Goal: Task Accomplishment & Management: Manage account settings

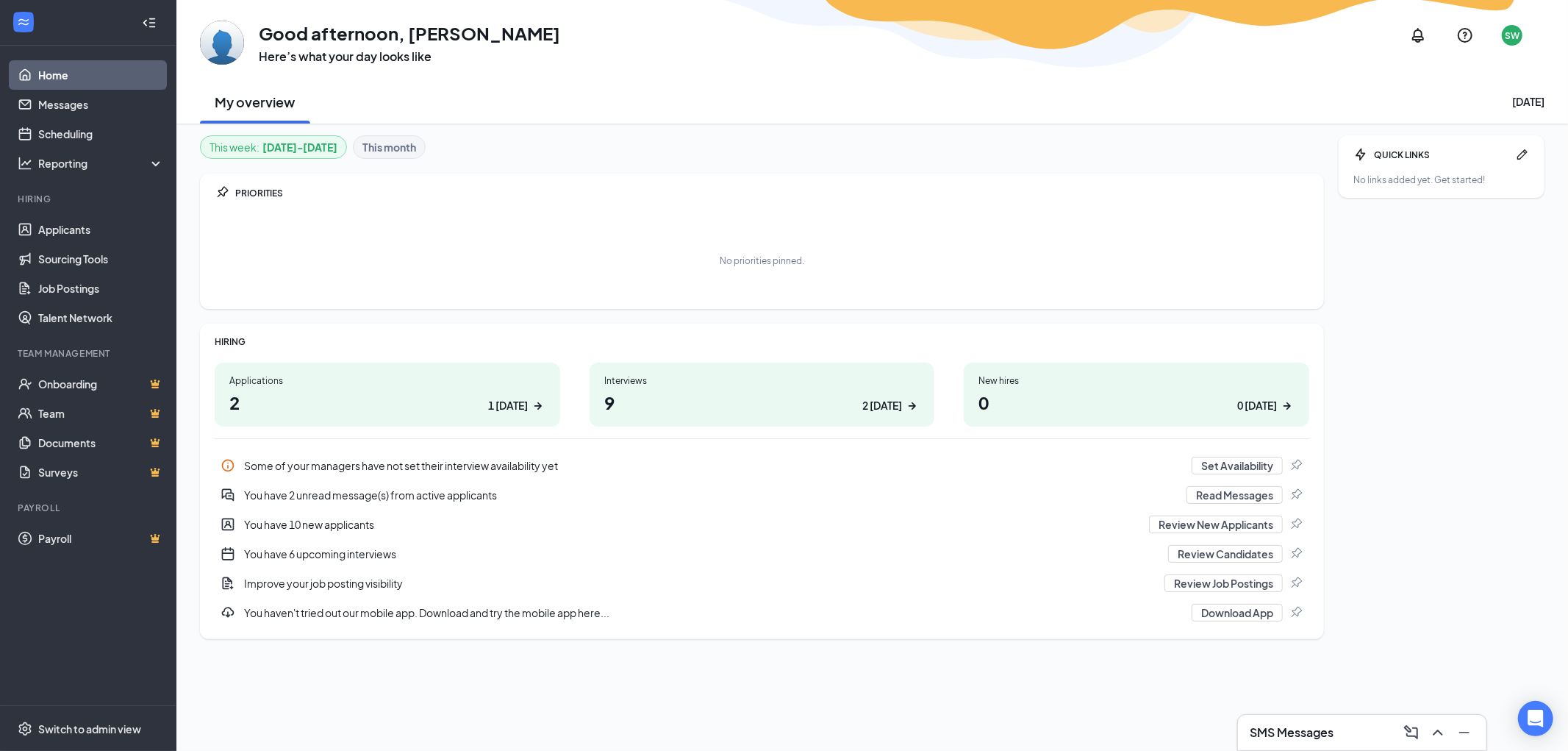
click at [1307, 736] on h3 "SMS Messages" at bounding box center [1292, 732] width 84 height 16
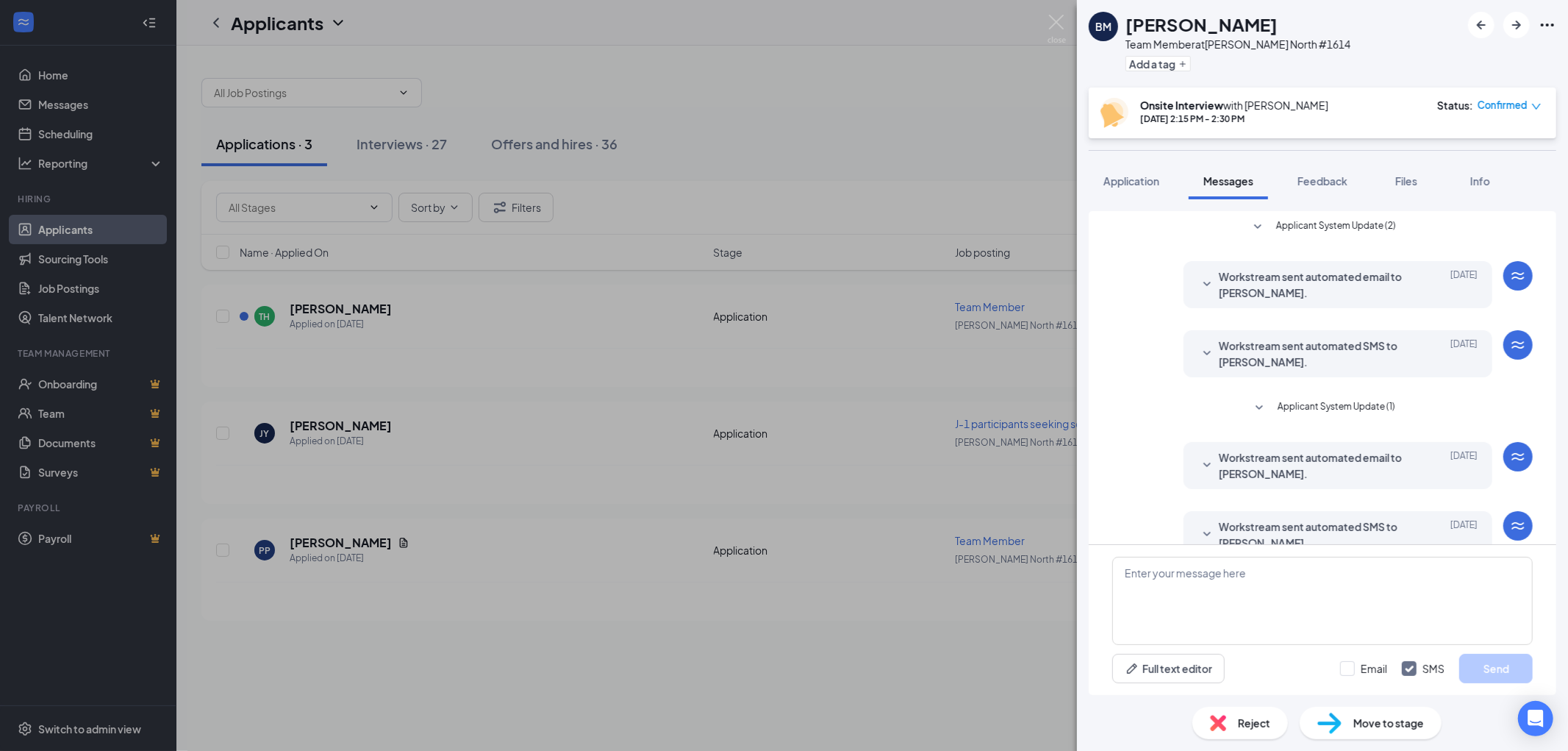
scroll to position [246, 0]
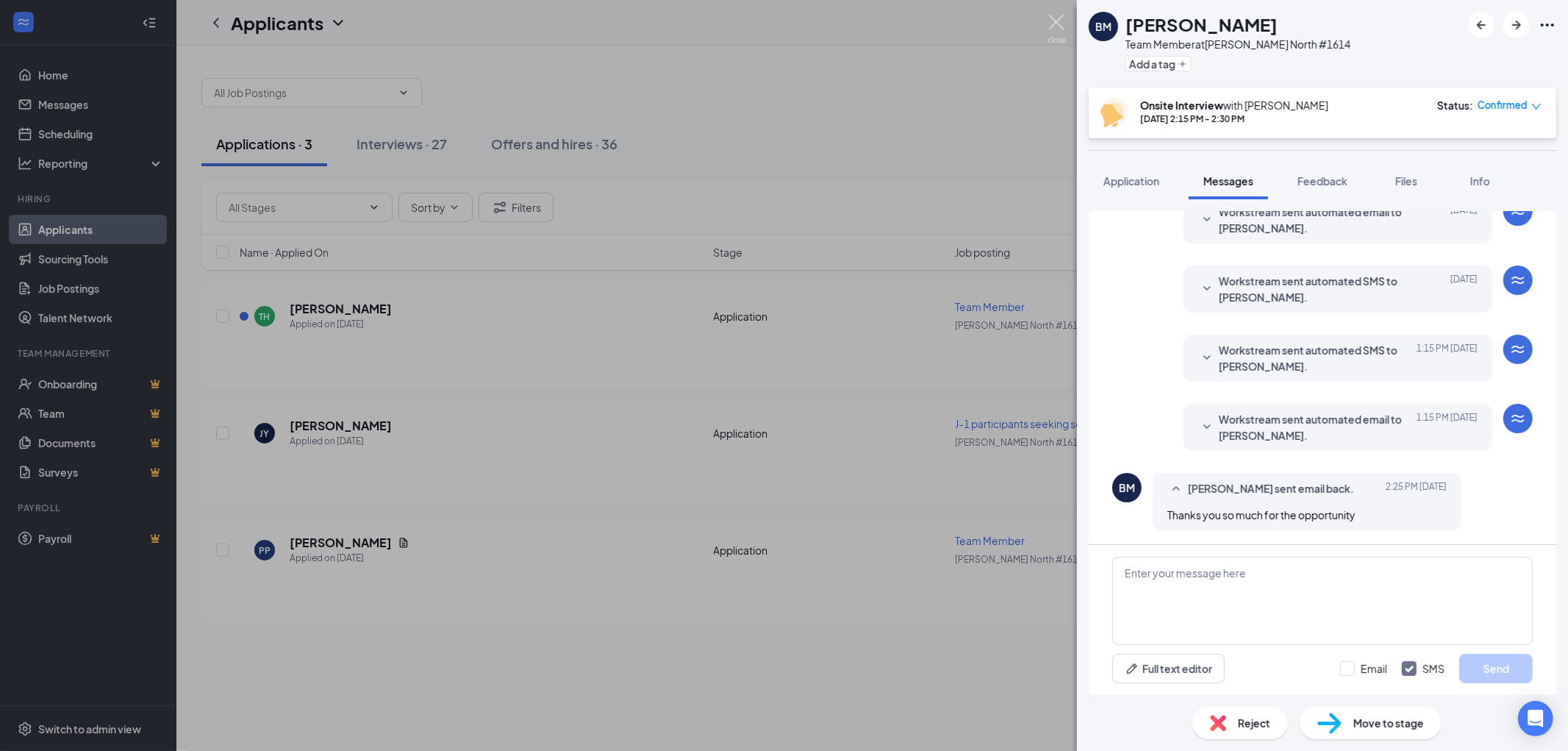
click at [1048, 23] on img at bounding box center [1056, 29] width 18 height 28
